Goal: Use online tool/utility: Utilize a website feature to perform a specific function

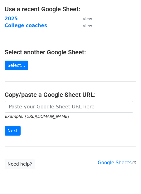
scroll to position [45, 0]
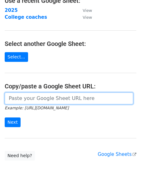
click at [46, 95] on input "url" at bounding box center [69, 98] width 128 height 12
paste input "[URL][DOMAIN_NAME]"
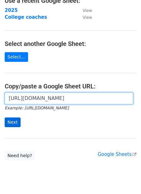
type input "[URL][DOMAIN_NAME]"
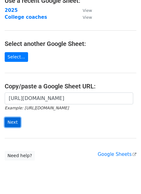
click at [14, 122] on input "Next" at bounding box center [13, 122] width 16 height 10
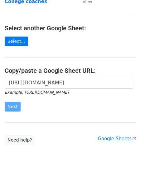
scroll to position [61, 0]
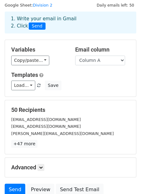
scroll to position [19, 0]
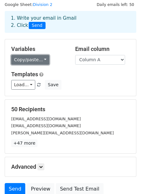
click at [35, 60] on link "Copy/paste..." at bounding box center [30, 60] width 38 height 10
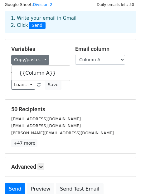
click at [61, 63] on div "Copy/paste... {{Column A}}" at bounding box center [38, 60] width 55 height 10
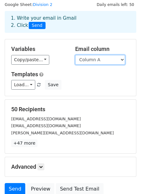
click at [85, 61] on select "Column A" at bounding box center [100, 60] width 50 height 10
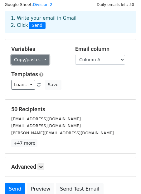
click at [38, 63] on link "Copy/paste..." at bounding box center [30, 60] width 38 height 10
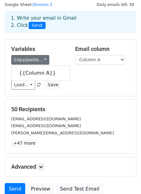
click at [89, 79] on div "Templates Load... Jaime Magallanes WINGER/STRIKER/CAM-MLSNEXT SF GLENS ACADEMY …" at bounding box center [71, 80] width 128 height 19
